Goal: Book appointment/travel/reservation

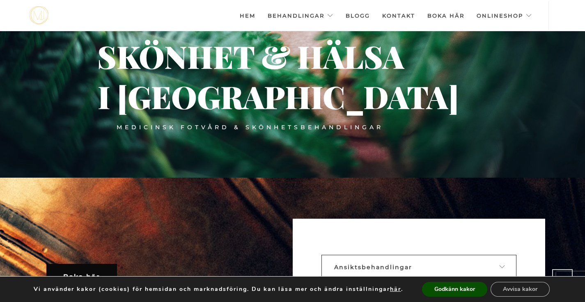
scroll to position [122, 0]
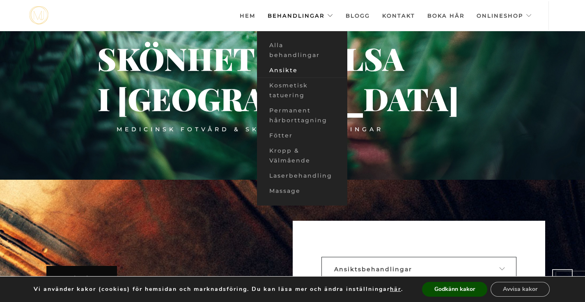
click at [294, 69] on link "Ansikte" at bounding box center [302, 70] width 90 height 15
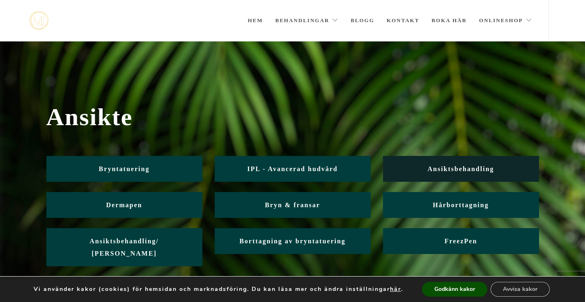
click at [450, 166] on span "Ansiktsbehandling" at bounding box center [461, 169] width 67 height 7
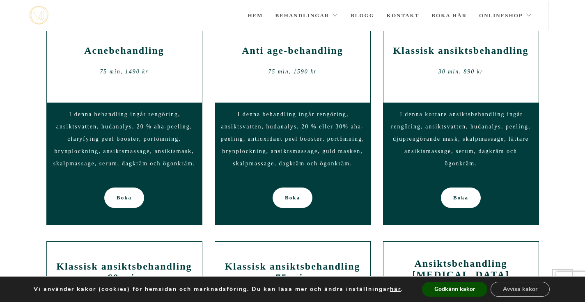
scroll to position [460, 0]
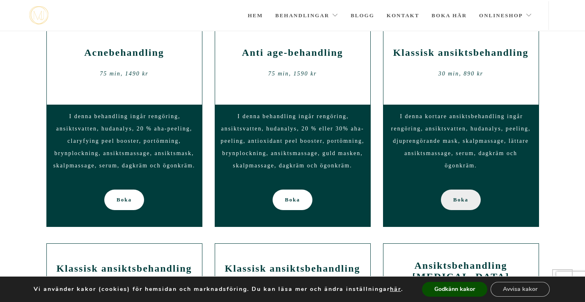
click at [457, 201] on span "Boka" at bounding box center [460, 200] width 15 height 21
